Goal: Check status

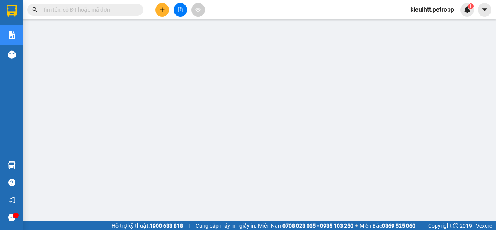
scroll to position [39, 0]
click at [100, 12] on input "text" at bounding box center [88, 9] width 91 height 9
paste input "BT2508150005"
type input "BT2508150005"
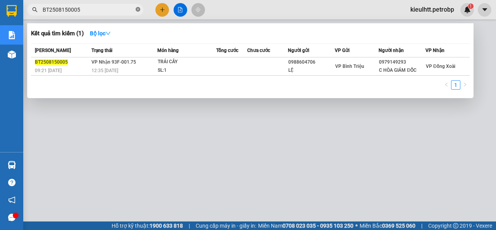
click at [137, 8] on icon "close-circle" at bounding box center [138, 9] width 5 height 5
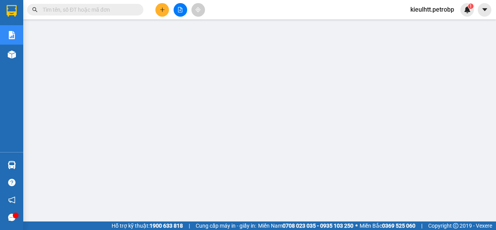
click at [107, 10] on input "text" at bounding box center [88, 9] width 91 height 9
paste input "78ADV2508150082"
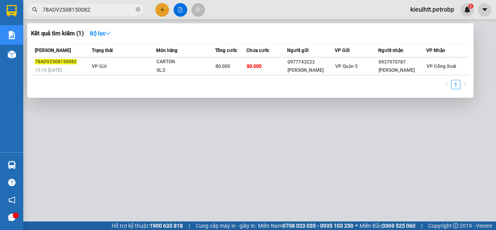
type input "78ADV2508150082"
drag, startPoint x: 244, startPoint y: 205, endPoint x: 315, endPoint y: 210, distance: 71.1
click at [315, 210] on div at bounding box center [248, 115] width 496 height 230
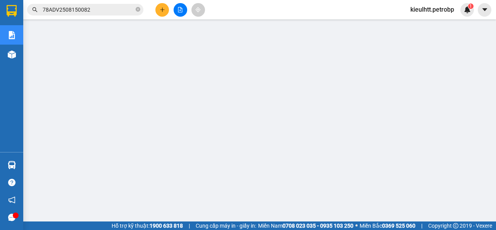
scroll to position [78, 0]
click at [86, 9] on input "78ADV2508150082" at bounding box center [88, 9] width 91 height 9
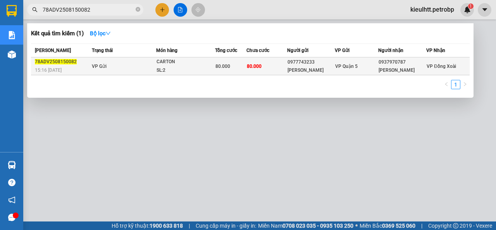
click at [60, 60] on span "78ADV2508150082" at bounding box center [56, 61] width 42 height 5
click at [98, 68] on span "VP Gửi" at bounding box center [99, 66] width 15 height 5
drag, startPoint x: 52, startPoint y: 67, endPoint x: 167, endPoint y: 63, distance: 115.2
click at [51, 67] on span "15:16 [DATE]" at bounding box center [48, 69] width 27 height 5
click at [285, 66] on td "80.000" at bounding box center [267, 66] width 41 height 18
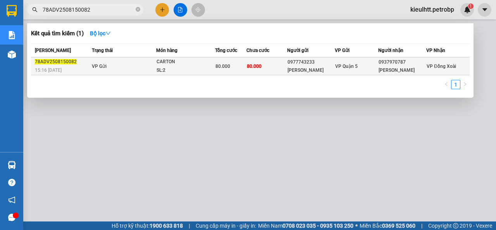
click at [207, 63] on div "CARTON" at bounding box center [186, 62] width 58 height 9
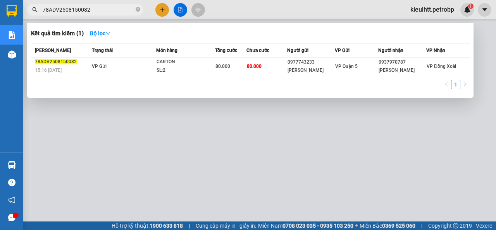
click at [94, 133] on div at bounding box center [248, 115] width 496 height 230
click at [106, 11] on input "78ADV2508150082" at bounding box center [88, 9] width 91 height 9
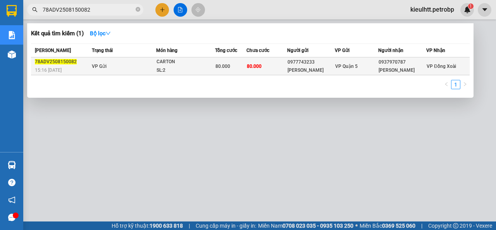
click at [69, 63] on span "78ADV2508150082" at bounding box center [56, 61] width 42 height 5
click at [57, 74] on div "15:16 [DATE]" at bounding box center [62, 70] width 55 height 9
click at [96, 64] on span "VP Gửi" at bounding box center [99, 66] width 15 height 5
drag, startPoint x: 171, startPoint y: 62, endPoint x: 219, endPoint y: 62, distance: 48.1
click at [171, 62] on div "CARTON" at bounding box center [186, 62] width 58 height 9
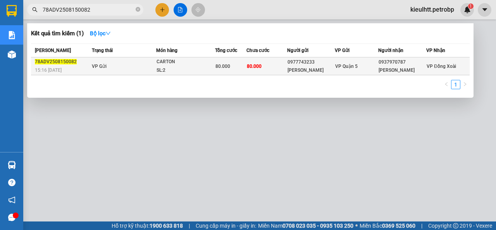
drag, startPoint x: 223, startPoint y: 62, endPoint x: 233, endPoint y: 65, distance: 9.8
click at [224, 63] on div "80.000" at bounding box center [230, 66] width 31 height 9
drag, startPoint x: 250, startPoint y: 66, endPoint x: 300, endPoint y: 67, distance: 50.0
click at [255, 67] on span "80.000" at bounding box center [254, 66] width 15 height 5
click at [374, 69] on div "VP Quận 5" at bounding box center [356, 66] width 43 height 9
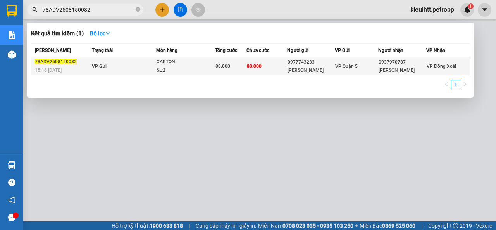
click at [278, 67] on td "80.000" at bounding box center [267, 66] width 41 height 18
click at [231, 67] on div "80.000" at bounding box center [230, 66] width 31 height 9
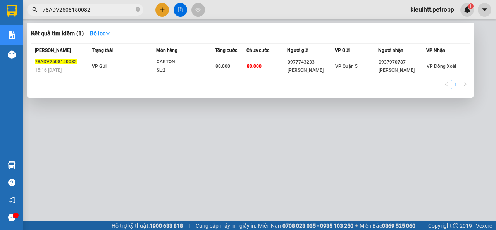
drag, startPoint x: 336, startPoint y: 111, endPoint x: 327, endPoint y: 110, distance: 9.3
click at [327, 110] on div at bounding box center [248, 115] width 496 height 230
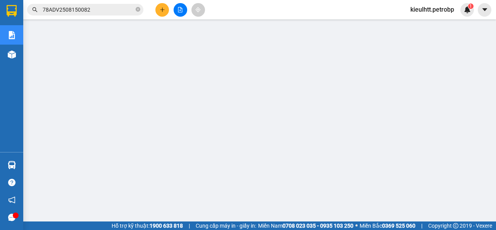
scroll to position [0, 0]
